Goal: Communication & Community: Answer question/provide support

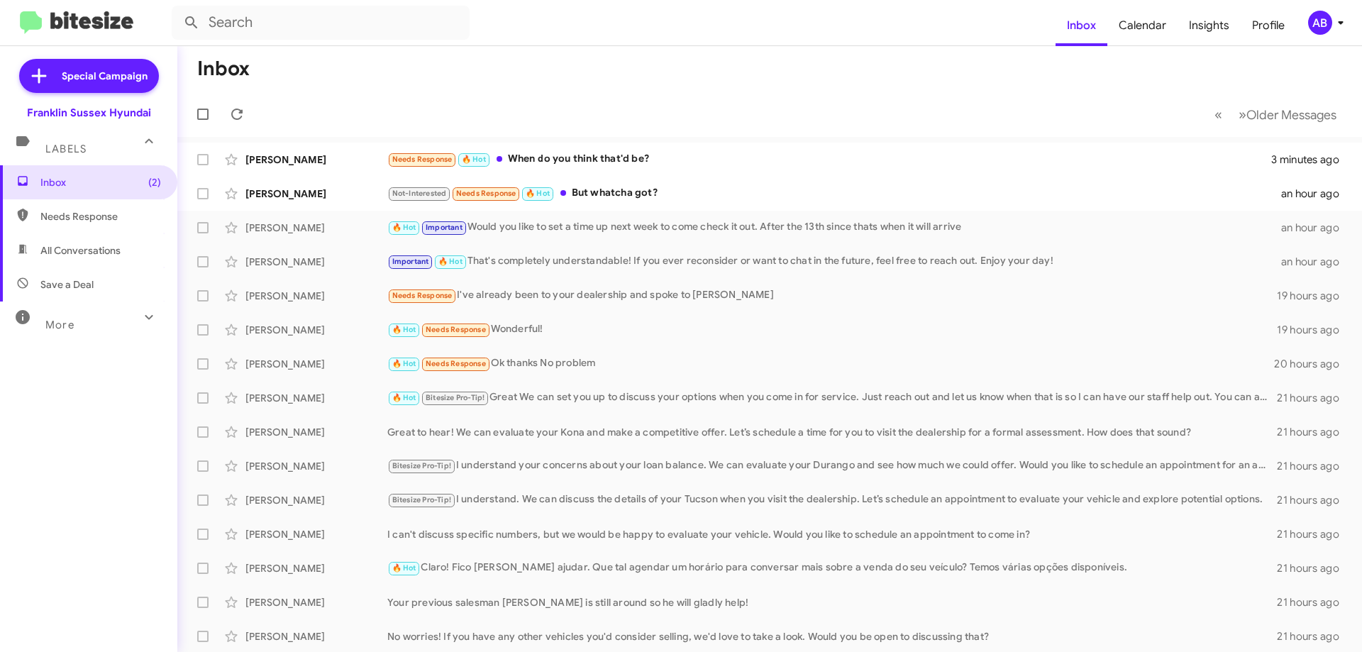
click at [690, 159] on div "Needs Response 🔥 Hot When do you think that'd be?" at bounding box center [829, 159] width 884 height 16
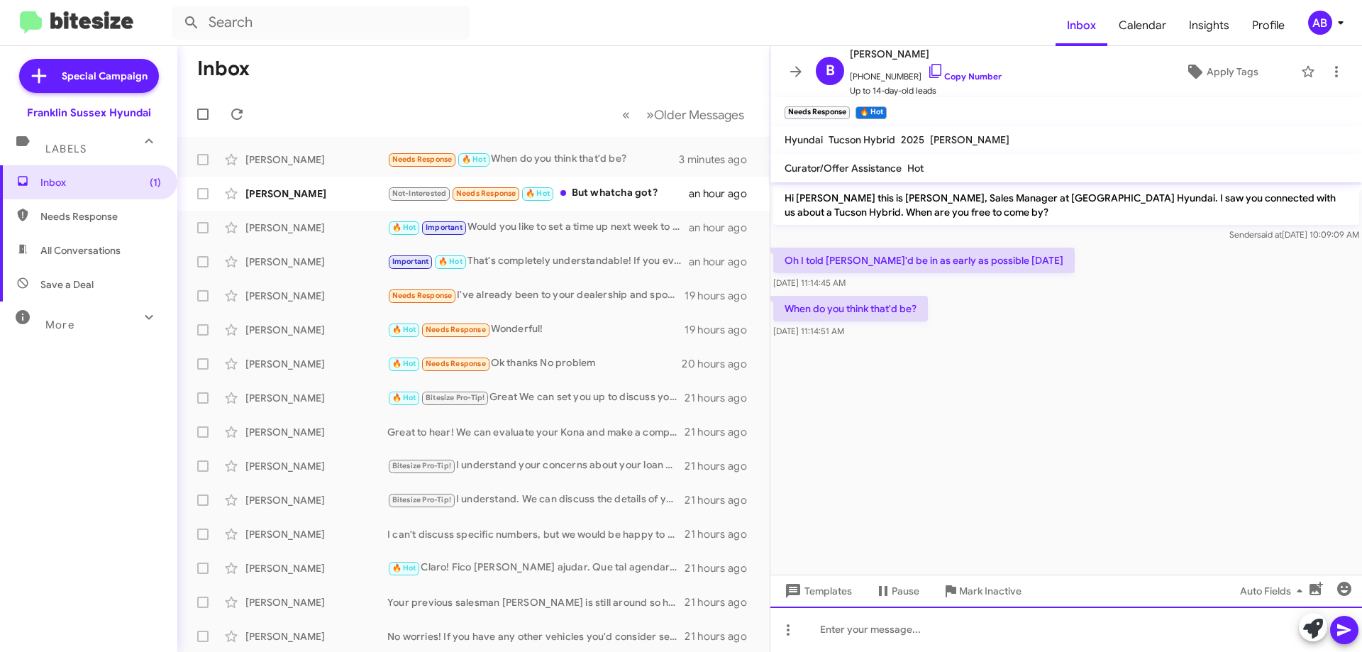
click at [1091, 627] on div at bounding box center [1067, 629] width 592 height 45
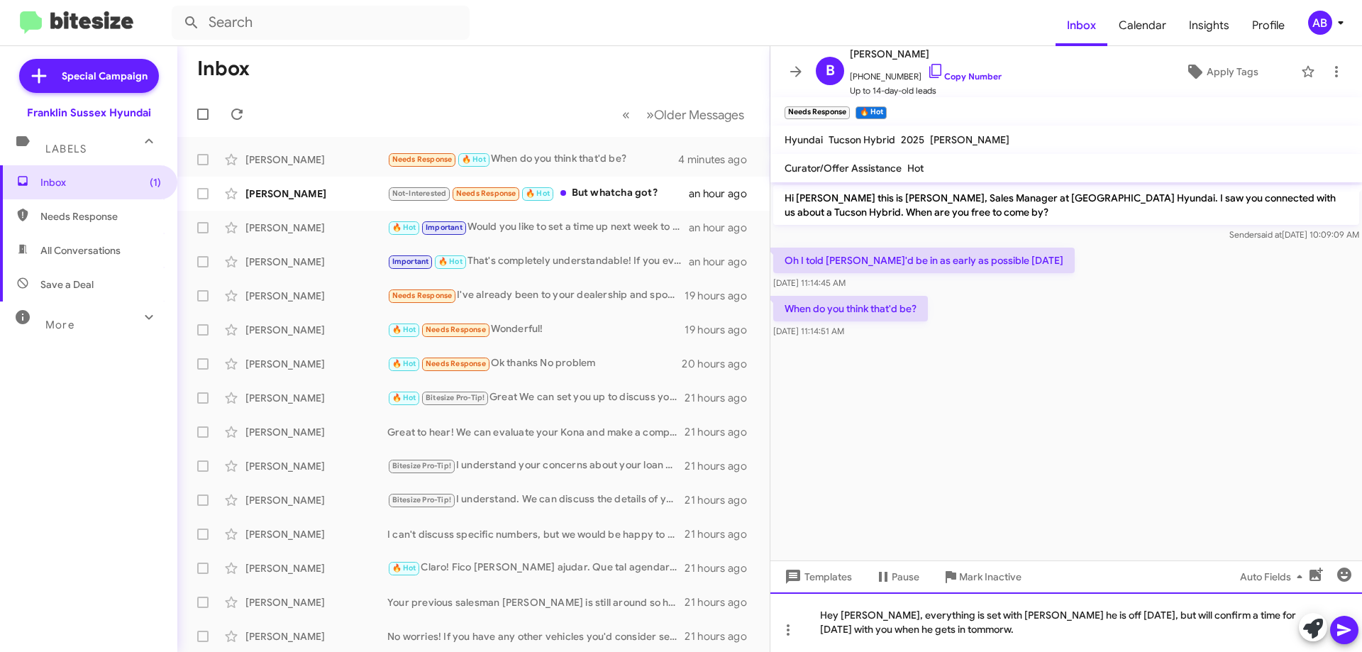
click at [865, 614] on div "Hey [PERSON_NAME], everything is set with [PERSON_NAME] he is off [DATE], but w…" at bounding box center [1067, 623] width 592 height 60
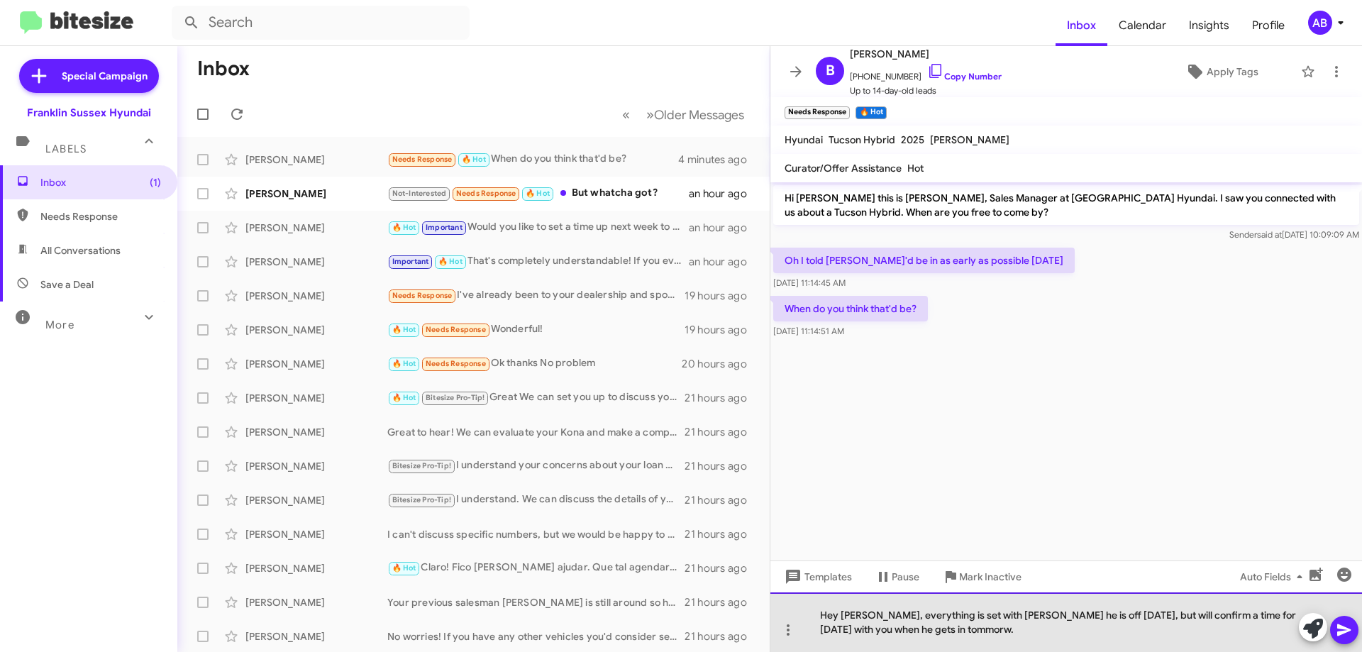
click at [869, 614] on div "Hey [PERSON_NAME], everything is set with [PERSON_NAME] he is off [DATE], but w…" at bounding box center [1067, 623] width 592 height 60
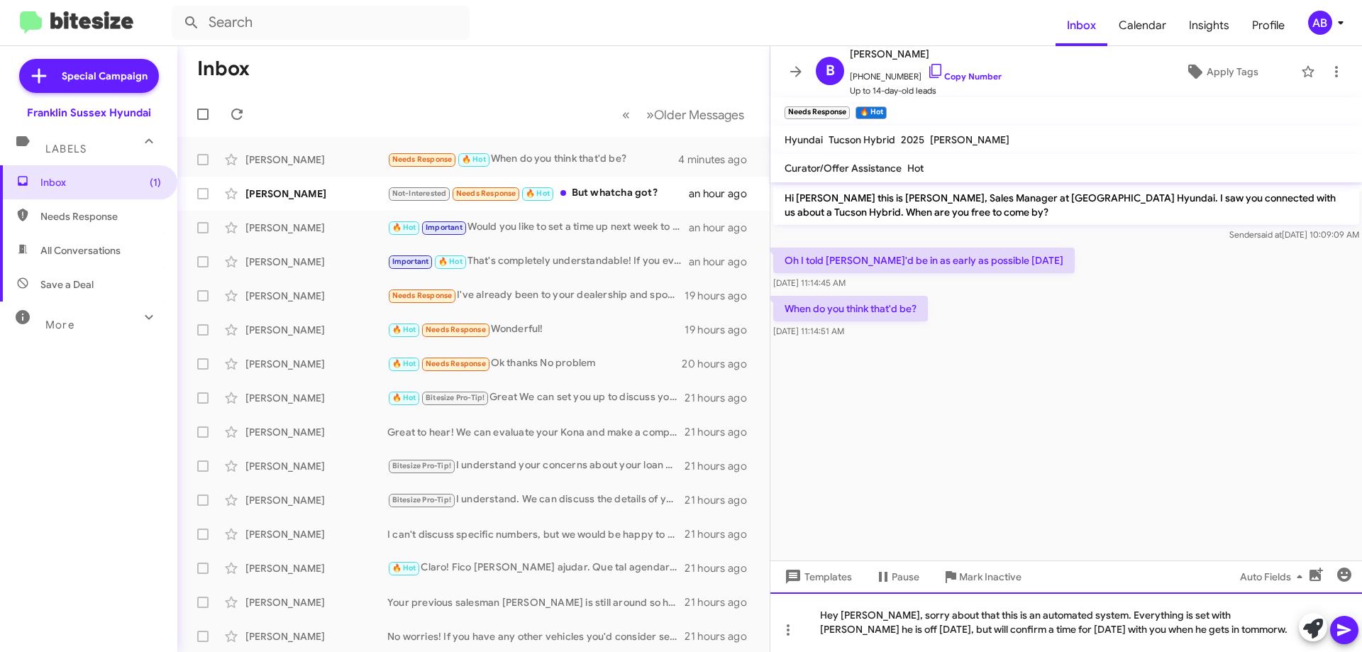
click at [1157, 617] on div "Hey [PERSON_NAME], sorry about that this is an automated system. Everything is …" at bounding box center [1067, 623] width 592 height 60
click at [1236, 619] on div "Hey [PERSON_NAME], sorry about that this is an automated system. Everything is …" at bounding box center [1067, 623] width 592 height 60
click at [1157, 630] on div "Hey [PERSON_NAME], sorry about that this is an automated system. Everything is …" at bounding box center [1067, 623] width 592 height 60
click at [1198, 632] on div "Hey [PERSON_NAME], sorry about that this is an automated system. Everything is …" at bounding box center [1067, 623] width 592 height 60
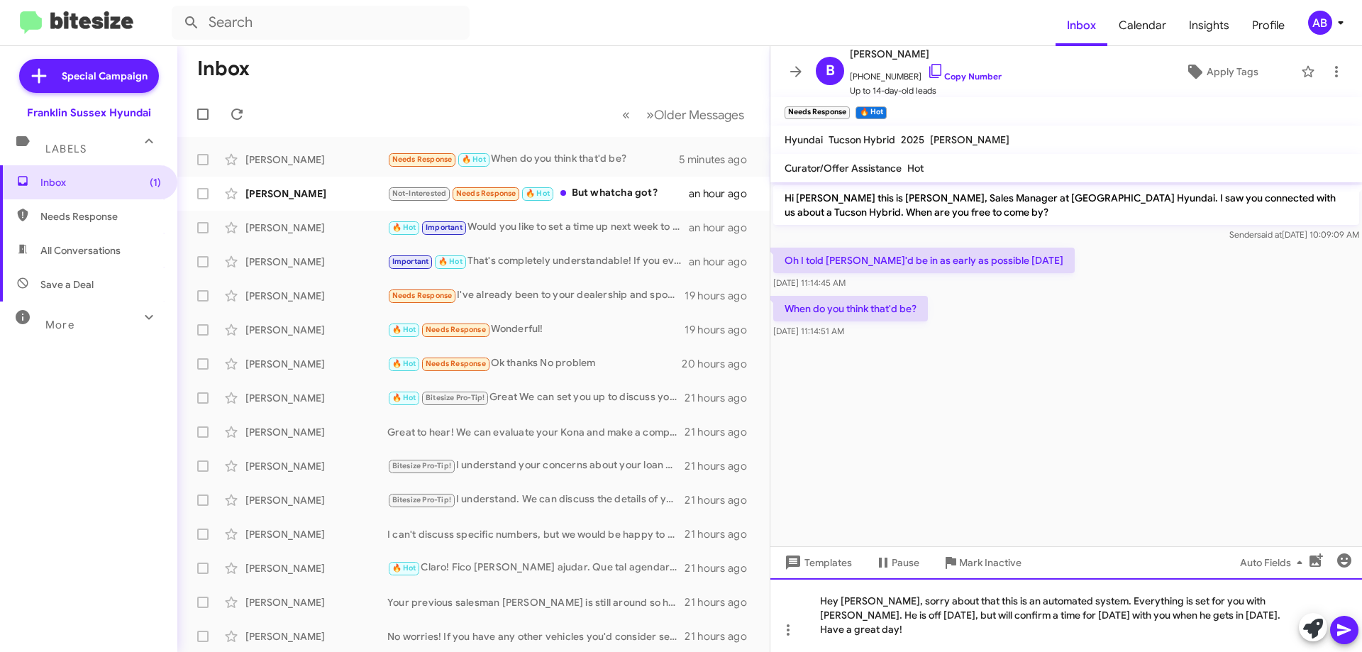
click at [1042, 612] on div "Hey [PERSON_NAME], sorry about that this is an automated system. Everything is …" at bounding box center [1067, 615] width 592 height 74
click at [1344, 630] on icon at bounding box center [1344, 630] width 17 height 17
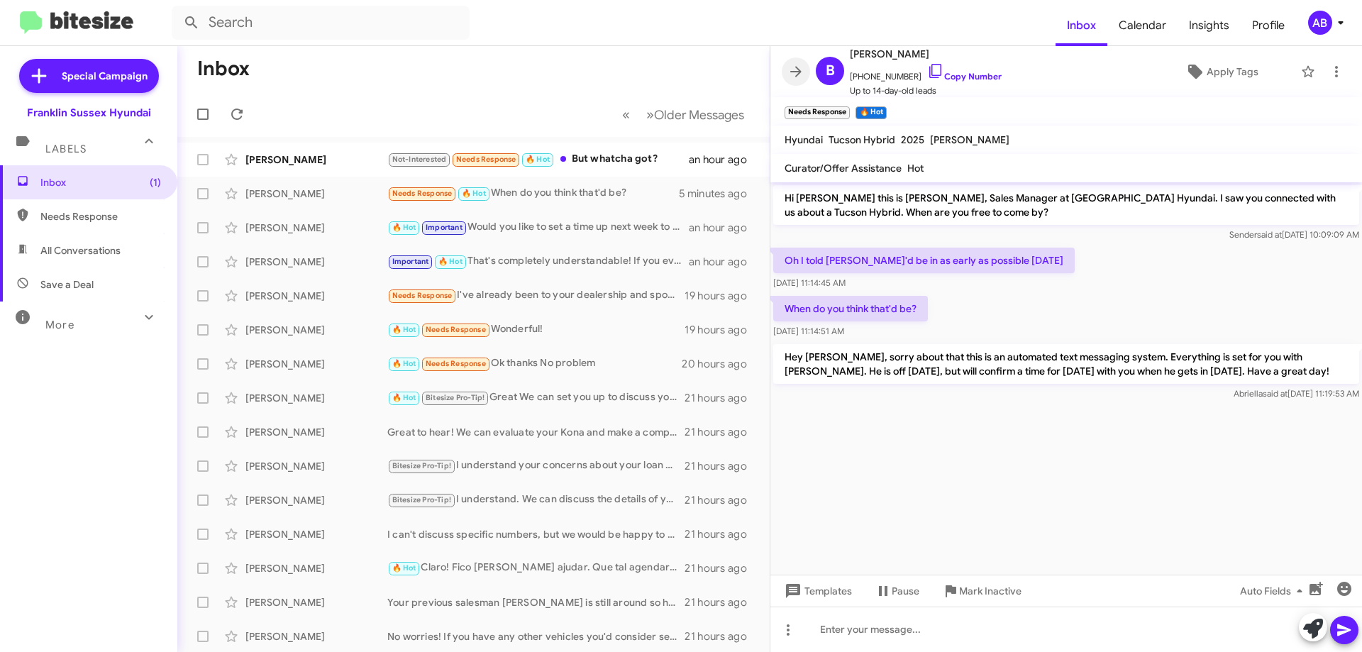
click at [805, 66] on span at bounding box center [796, 71] width 28 height 17
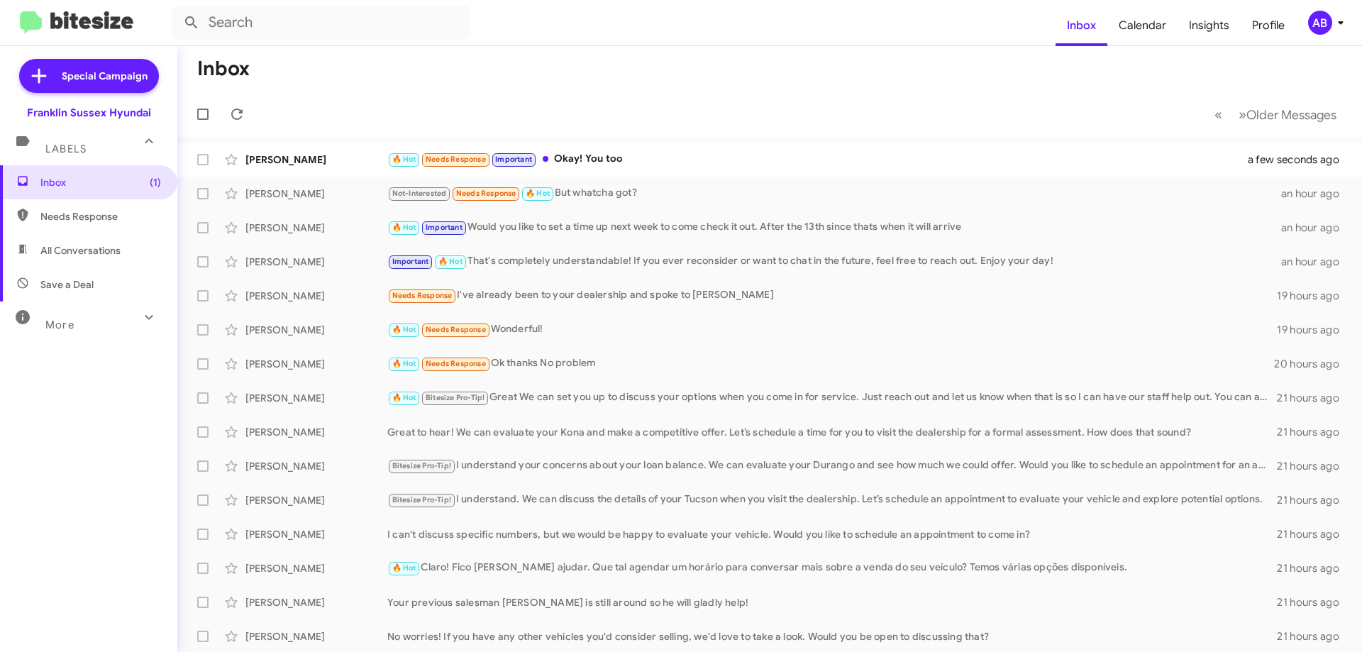
click at [600, 163] on div "🔥 Hot Needs Response Important Okay! You too" at bounding box center [826, 159] width 878 height 16
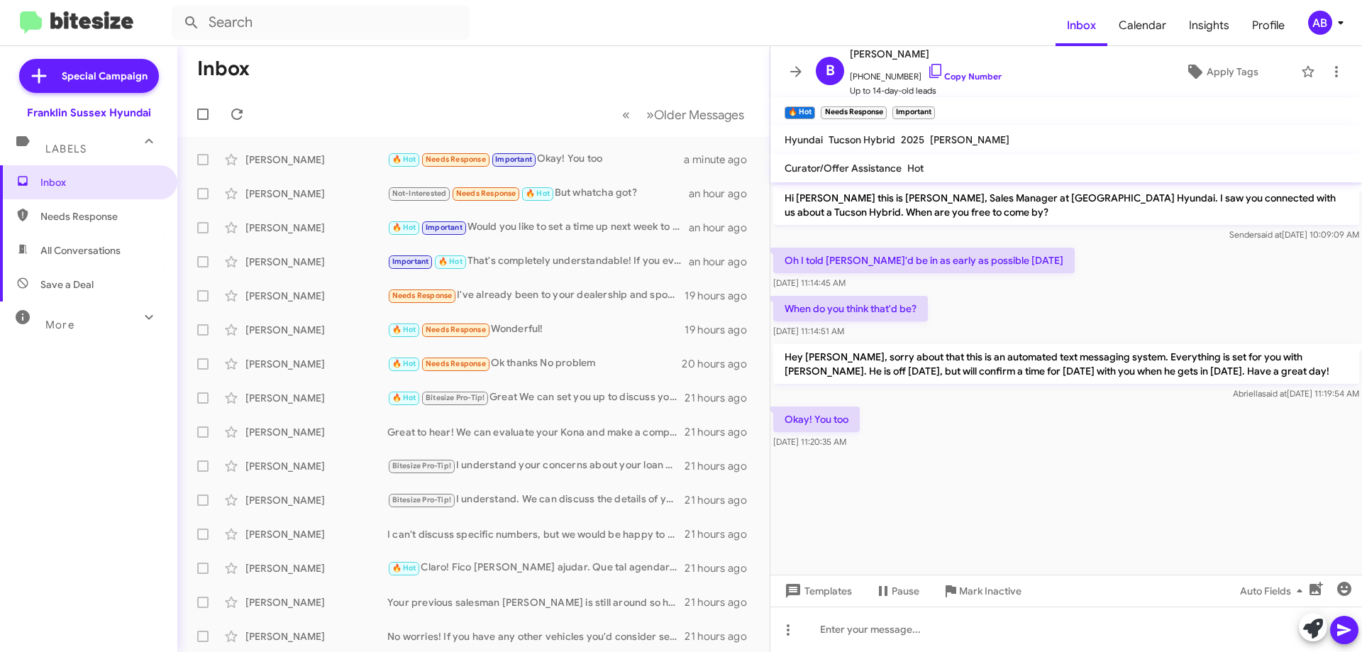
click at [794, 75] on icon at bounding box center [796, 71] width 17 height 17
